Goal: Task Accomplishment & Management: Manage account settings

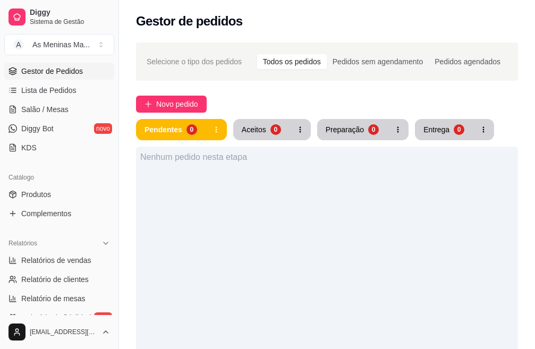
scroll to position [159, 0]
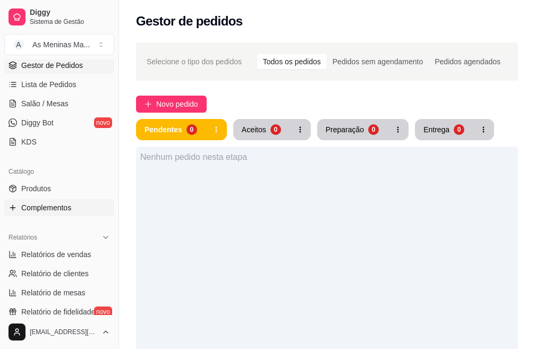
click at [71, 210] on span "Complementos" at bounding box center [46, 207] width 50 height 11
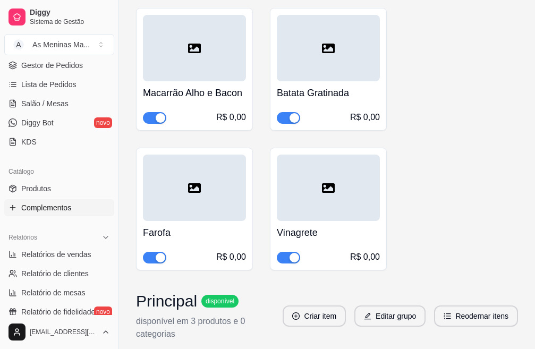
scroll to position [585, 0]
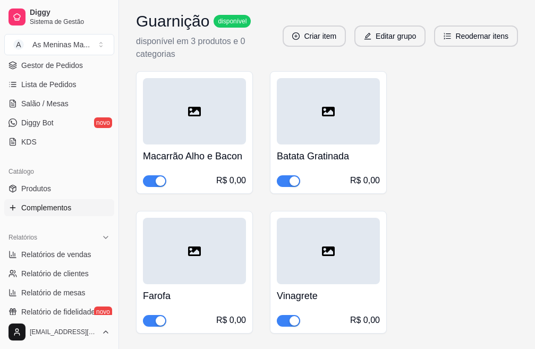
click at [340, 165] on div "Batata Gratinada R$ 0,00" at bounding box center [328, 166] width 103 height 43
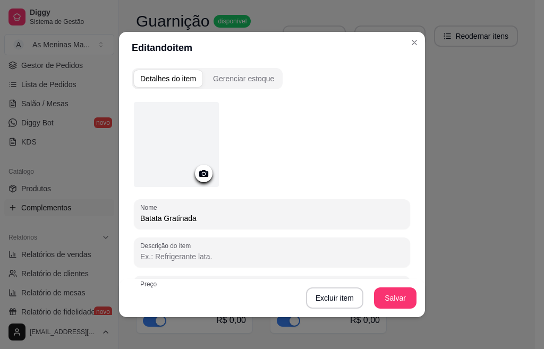
drag, startPoint x: 196, startPoint y: 220, endPoint x: 137, endPoint y: 214, distance: 59.3
click at [140, 214] on input "Batata Gratinada" at bounding box center [272, 218] width 264 height 11
type input "Creme de Milho"
click at [380, 302] on button "Salvar" at bounding box center [395, 298] width 41 height 21
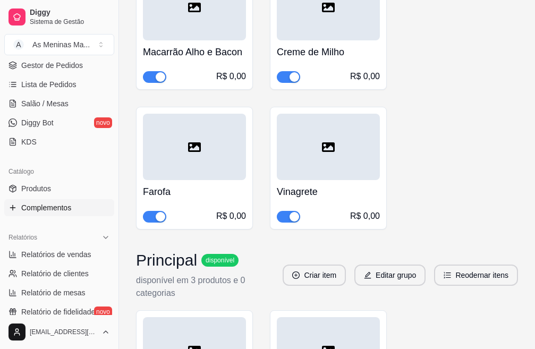
scroll to position [691, 0]
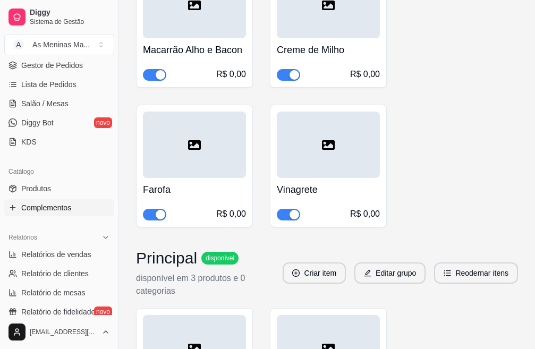
click at [202, 58] on div "Macarrão Alho e Bacon R$ 0,00" at bounding box center [194, 59] width 103 height 43
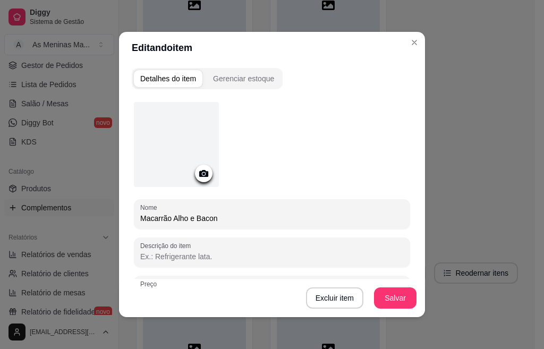
drag, startPoint x: 216, startPoint y: 218, endPoint x: 171, endPoint y: 216, distance: 45.2
click at [171, 216] on input "Macarrão Alho e Bacon" at bounding box center [272, 218] width 264 height 11
type input "Macarrão ao Sugo"
click at [391, 300] on button "Salvar" at bounding box center [395, 297] width 43 height 21
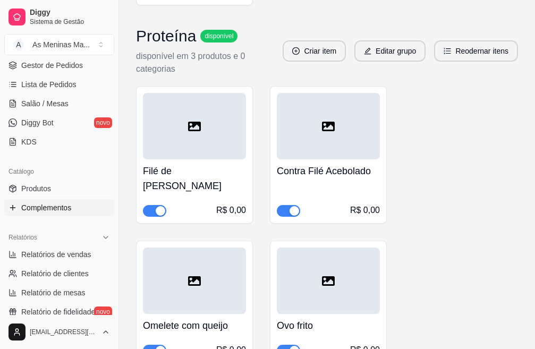
scroll to position [1275, 0]
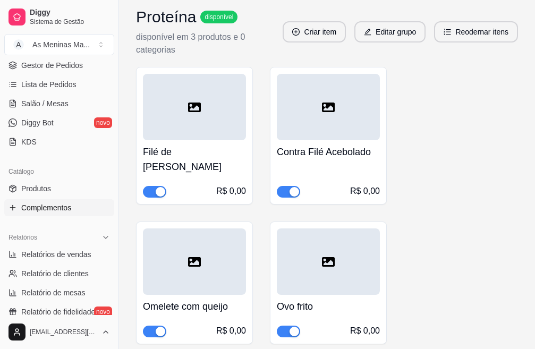
click at [323, 154] on h4 "Contra Filé Acebolado" at bounding box center [328, 152] width 103 height 15
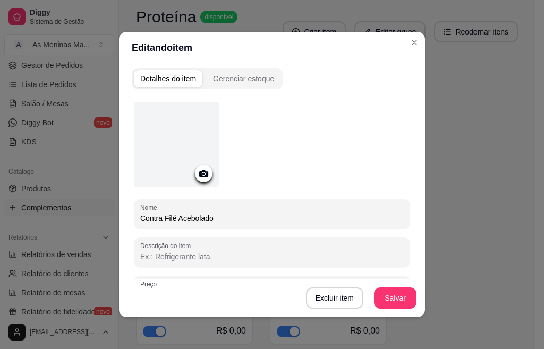
drag, startPoint x: 230, startPoint y: 221, endPoint x: 106, endPoint y: 210, distance: 124.8
click at [105, 222] on div "Editando item Detalhes do item Gerenciar estoque Nome Contra Filé Acebolado Des…" at bounding box center [272, 174] width 544 height 349
type input "Bife a Role"
click at [390, 299] on button "Salvar" at bounding box center [395, 297] width 43 height 21
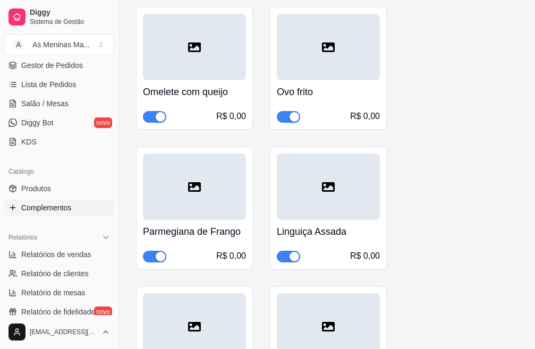
scroll to position [1488, 0]
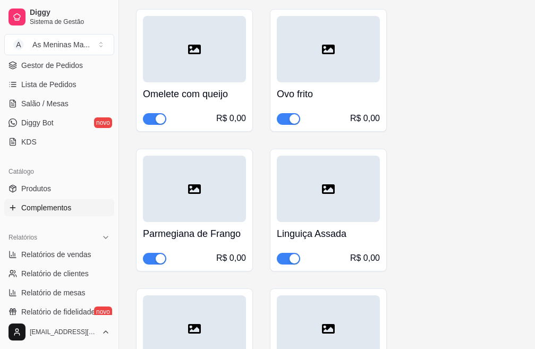
click at [327, 240] on h4 "Linguiça Assada" at bounding box center [328, 233] width 103 height 15
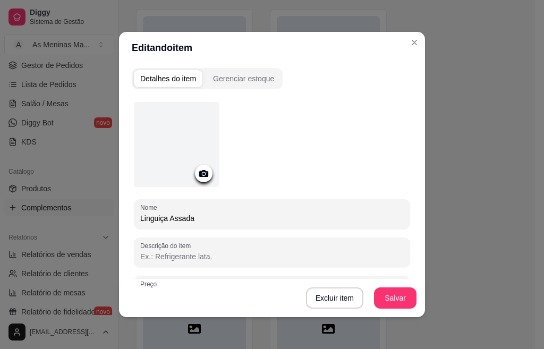
drag, startPoint x: 162, startPoint y: 218, endPoint x: 105, endPoint y: 219, distance: 56.9
click at [105, 219] on div "Editando item Detalhes do item Gerenciar estoque Nome Linguiça Assada Descrição…" at bounding box center [272, 174] width 544 height 349
type input "Panceta Assada"
click at [392, 304] on button "Salvar" at bounding box center [395, 297] width 43 height 21
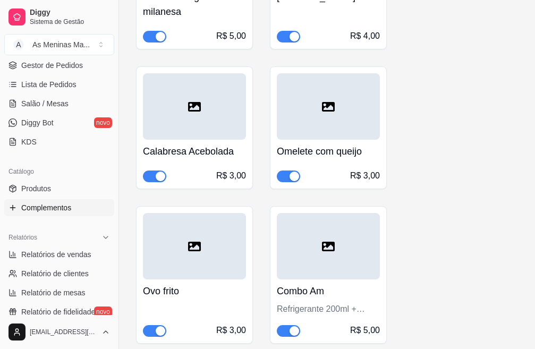
scroll to position [2068, 0]
